Goal: Information Seeking & Learning: Find contact information

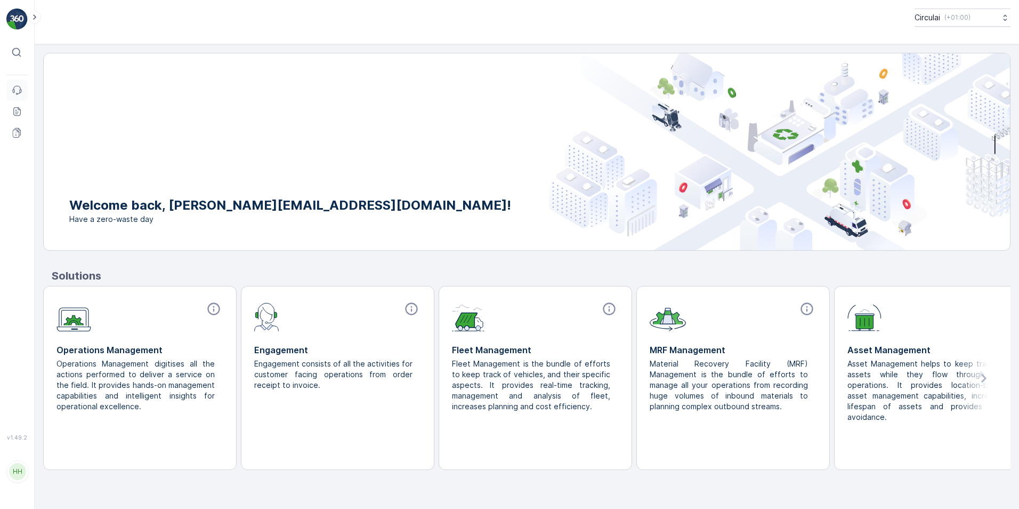
click at [9, 89] on link "Events" at bounding box center [16, 89] width 21 height 21
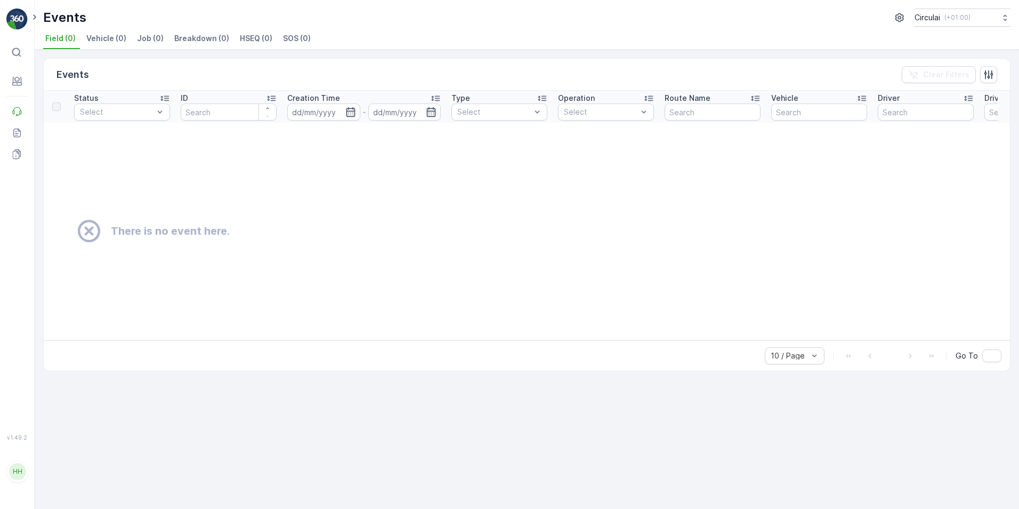
click at [192, 69] on div "Events Clear Filters" at bounding box center [527, 75] width 967 height 32
click at [43, 93] on p "Entities" at bounding box center [52, 95] width 27 height 11
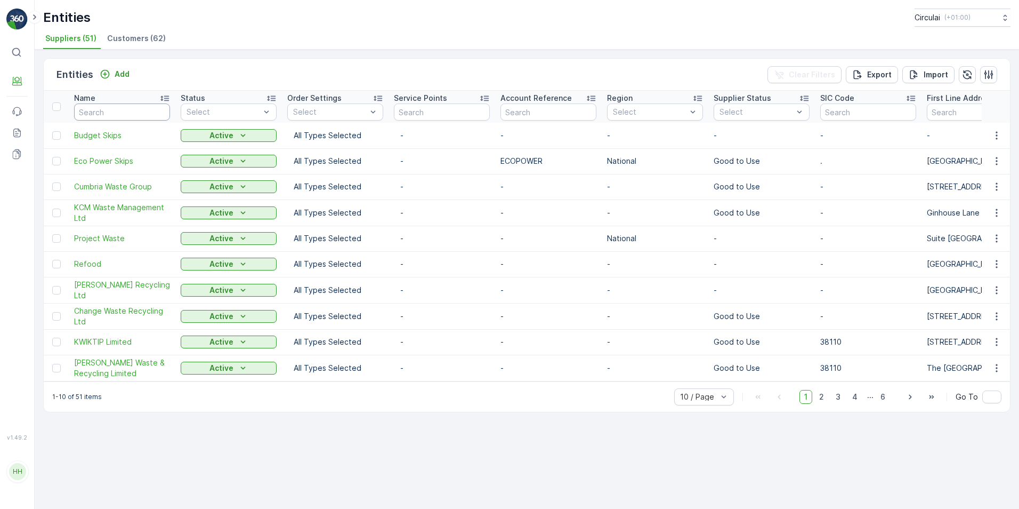
click at [114, 109] on input "text" at bounding box center [122, 111] width 96 height 17
type input "biffa"
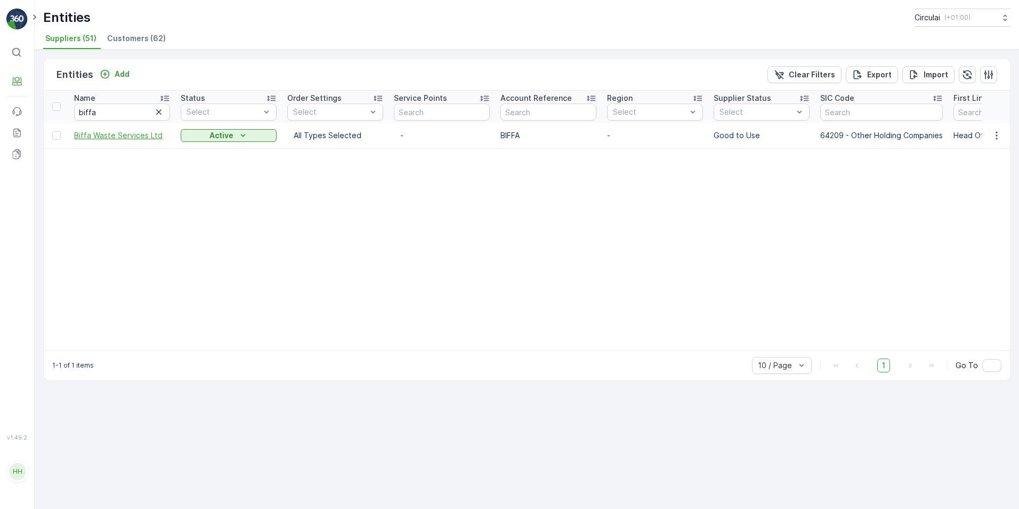
click at [118, 136] on span "Biffa Waste Services Ltd" at bounding box center [122, 135] width 96 height 11
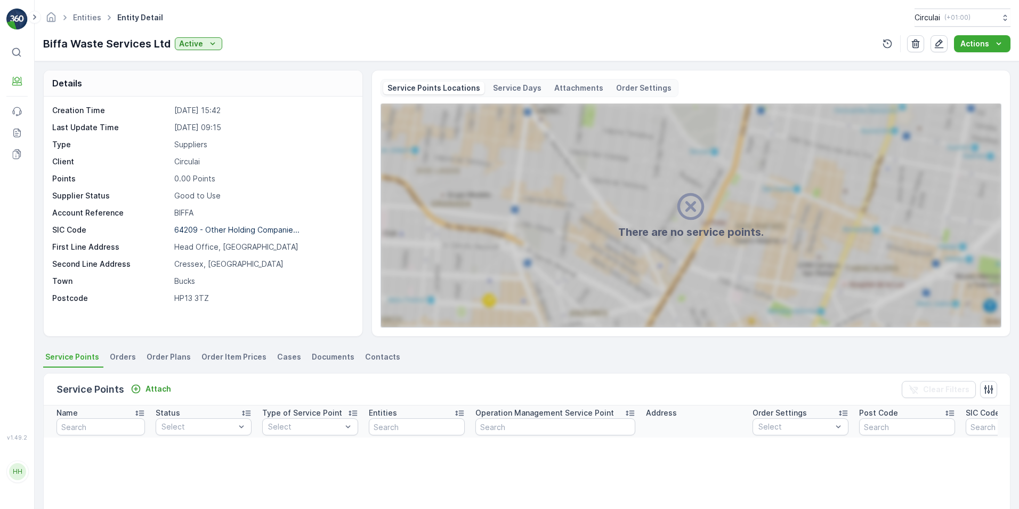
click at [373, 361] on span "Contacts" at bounding box center [382, 356] width 35 height 11
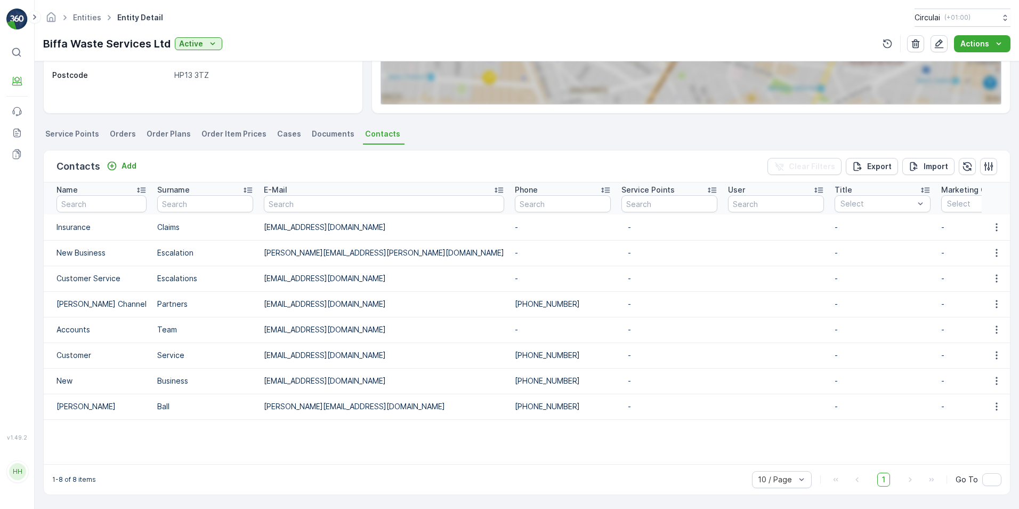
scroll to position [228, 0]
drag, startPoint x: 460, startPoint y: 375, endPoint x: 381, endPoint y: 375, distance: 78.9
click at [381, 375] on tr "New Business [EMAIL_ADDRESS][DOMAIN_NAME] [PHONE_NUMBER] - - - - - - [DATE] 14:…" at bounding box center [898, 381] width 1709 height 26
click at [380, 376] on td "[EMAIL_ADDRESS][DOMAIN_NAME]" at bounding box center [384, 381] width 251 height 26
drag, startPoint x: 461, startPoint y: 349, endPoint x: 377, endPoint y: 351, distance: 83.2
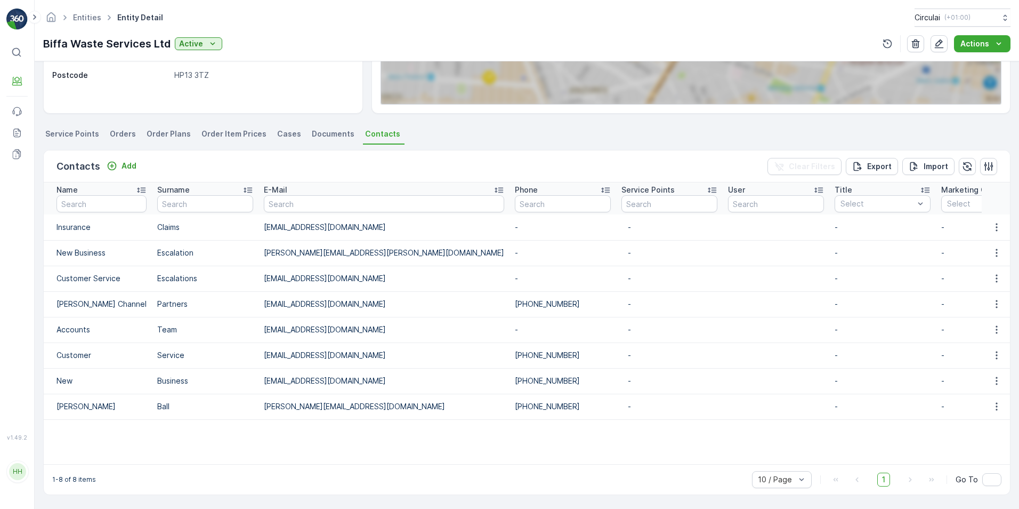
click at [377, 351] on tr "Customer Service [EMAIL_ADDRESS][DOMAIN_NAME] [PHONE_NUMBER] - - - - - - [DATE]…" at bounding box center [898, 355] width 1709 height 26
copy tr "[PHONE_NUMBER]"
click at [244, 150] on div "Contacts Add Clear Filters Export Import" at bounding box center [527, 166] width 967 height 32
click at [89, 19] on link "Entities" at bounding box center [87, 17] width 28 height 9
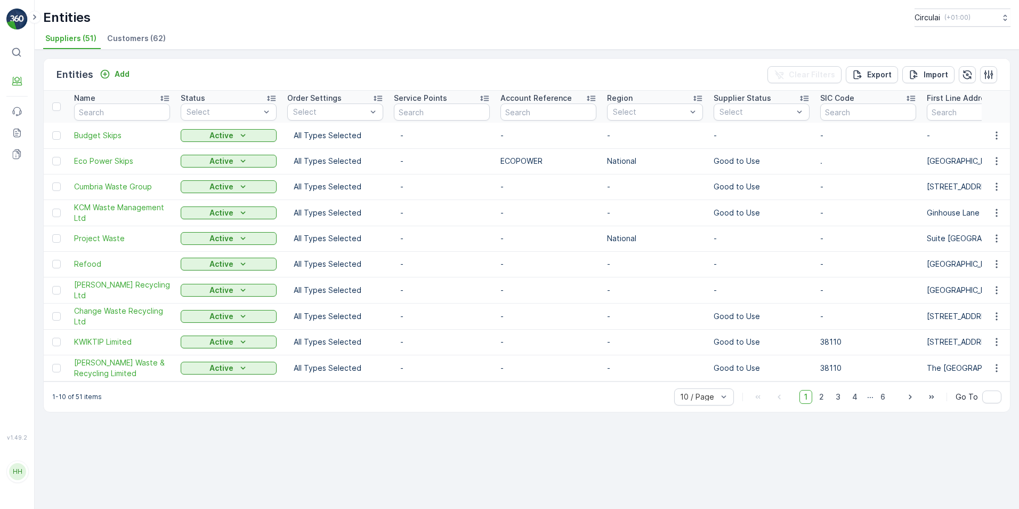
click at [131, 32] on li "Customers (62)" at bounding box center [137, 40] width 65 height 18
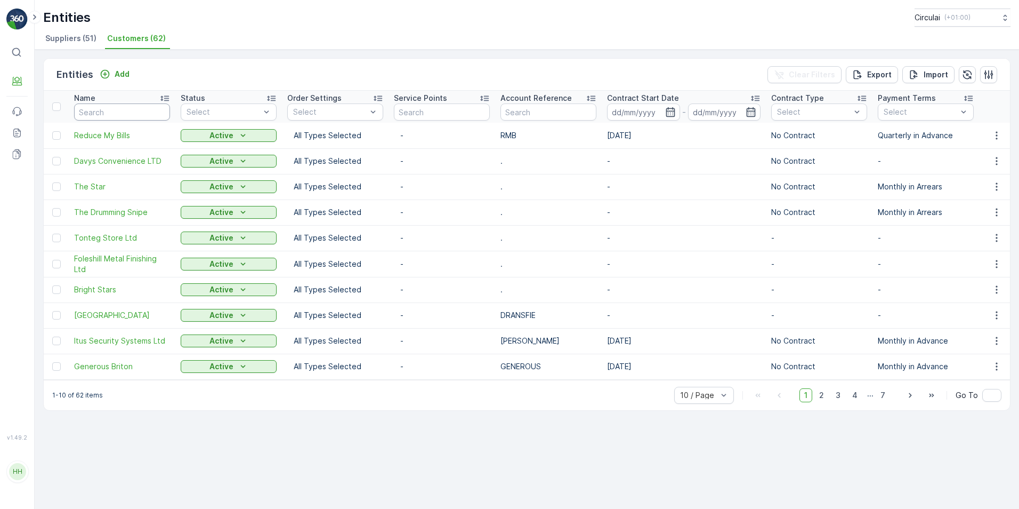
click at [107, 113] on input "text" at bounding box center [122, 111] width 96 height 17
type input "baraatu"
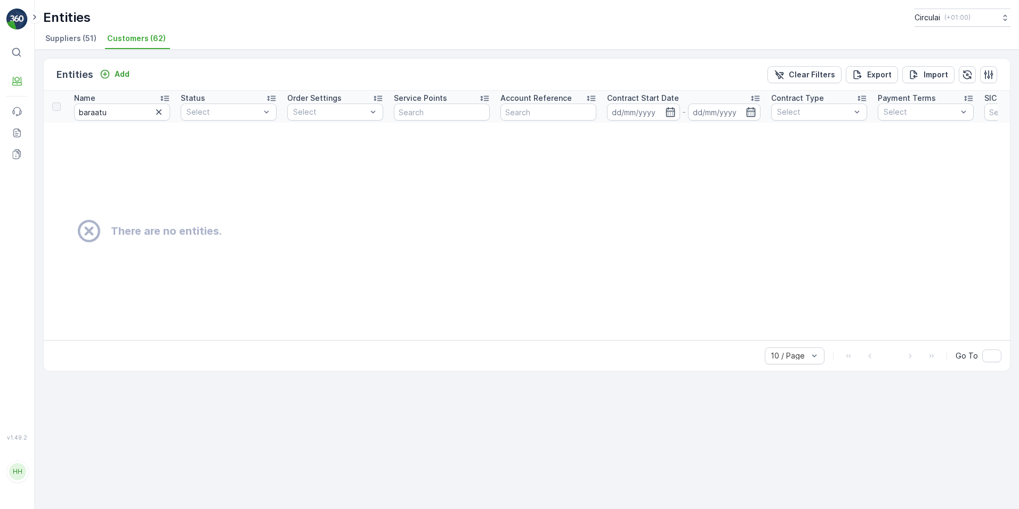
click at [125, 105] on input "baraatu" at bounding box center [122, 111] width 96 height 17
drag, startPoint x: 122, startPoint y: 117, endPoint x: 98, endPoint y: 128, distance: 26.3
click at [0, 103] on html "⌘B Engagement Events Reports Documents v 1.49.2 HH [PERSON_NAME][EMAIL_ADDRESS]…" at bounding box center [509, 254] width 1019 height 509
type input "[PERSON_NAME]"
drag, startPoint x: 105, startPoint y: 107, endPoint x: 115, endPoint y: 110, distance: 10.3
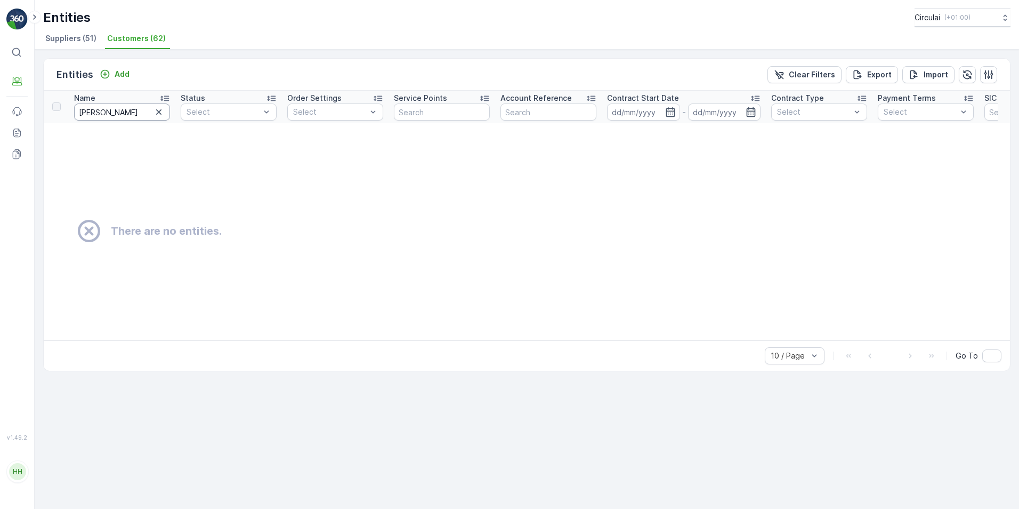
click at [105, 107] on input "[PERSON_NAME]" at bounding box center [122, 111] width 96 height 17
drag, startPoint x: 93, startPoint y: 114, endPoint x: 76, endPoint y: 131, distance: 24.1
click at [0, 121] on html "⌘B Engagement Events Reports Documents v 1.49.2 HH [PERSON_NAME][EMAIL_ADDRESS]…" at bounding box center [509, 254] width 1019 height 509
type input "th"
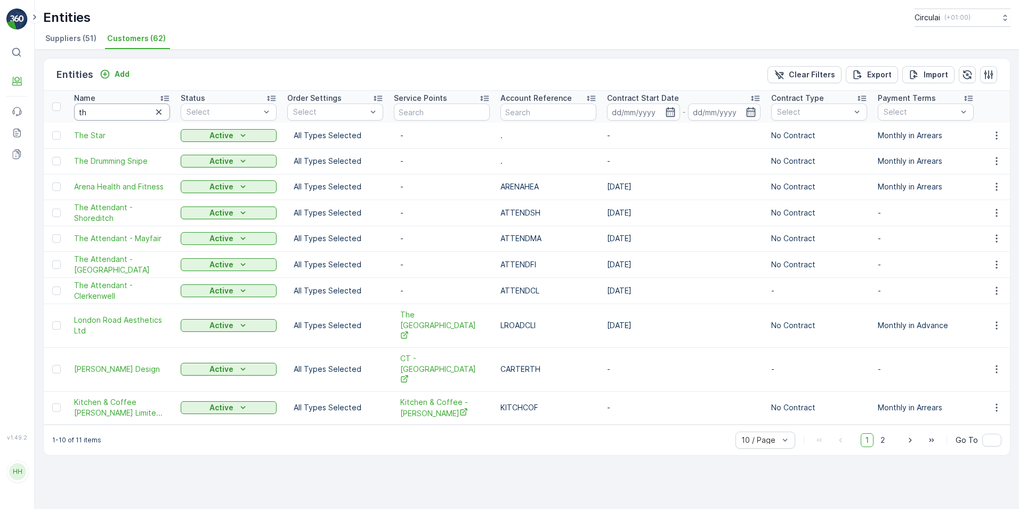
click at [128, 113] on input "th" at bounding box center [122, 111] width 96 height 17
type input "t"
type input "brucan"
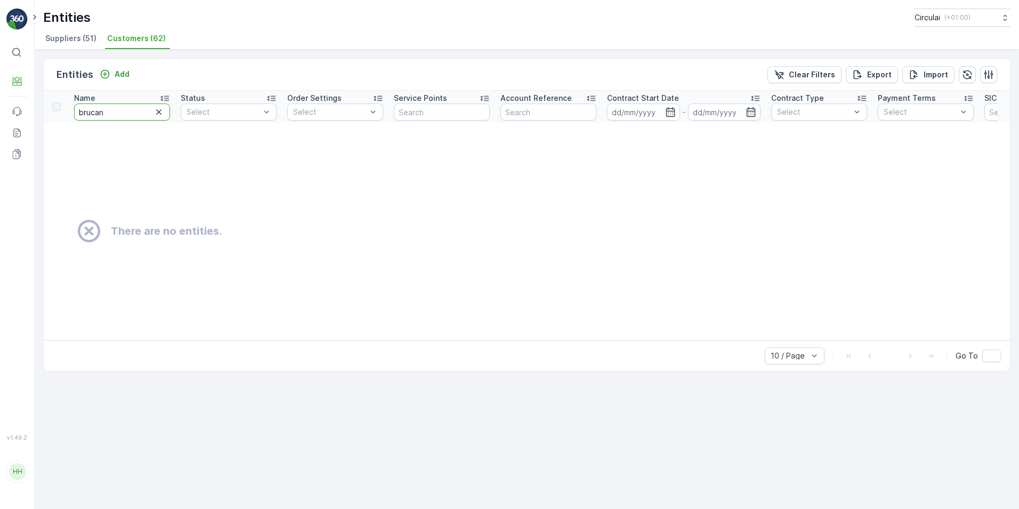
click at [116, 119] on input "brucan" at bounding box center [122, 111] width 96 height 17
click at [0, 143] on html "⌘B Engagement Events Reports Documents v 1.49.2 HH [PERSON_NAME][EMAIL_ADDRESS]…" at bounding box center [509, 254] width 1019 height 509
type input "star"
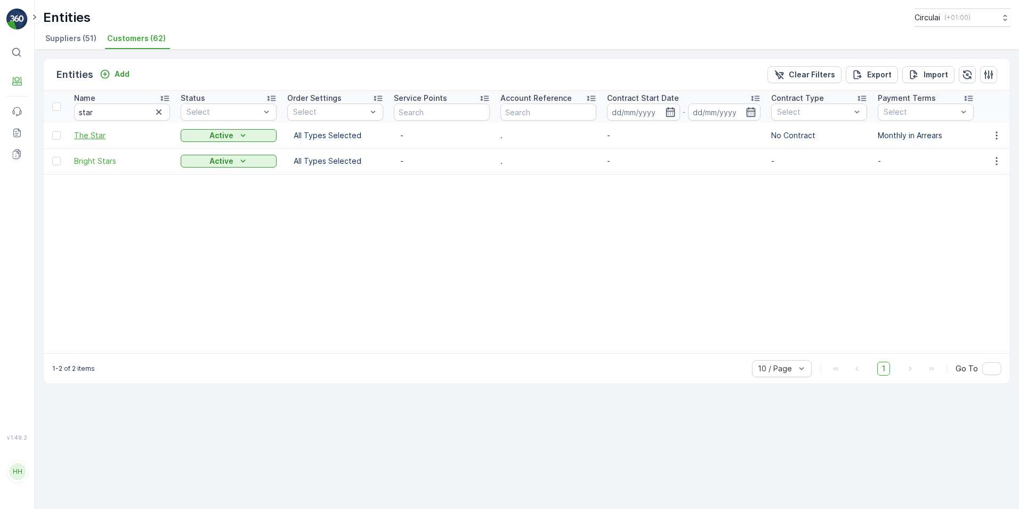
click at [95, 132] on span "The Star" at bounding box center [122, 135] width 96 height 11
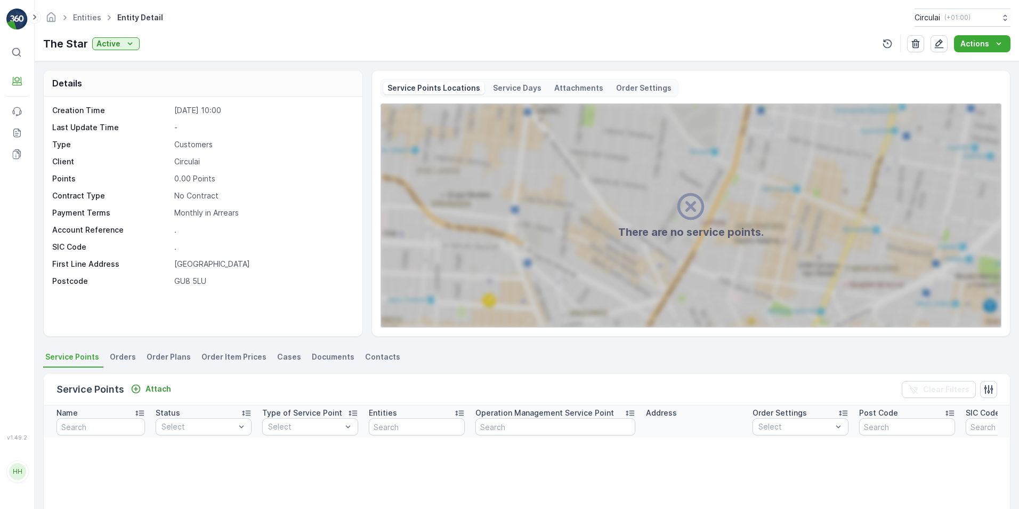
click at [364, 351] on li "Contacts" at bounding box center [384, 358] width 42 height 18
